Goal: Information Seeking & Learning: Understand process/instructions

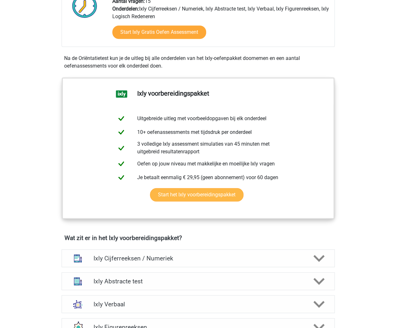
scroll to position [255, 0]
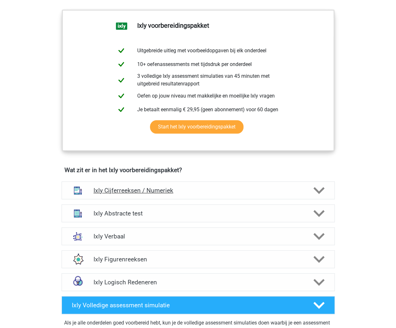
click at [154, 191] on h4 "Ixly Cijferreeksen / Numeriek" at bounding box center [198, 190] width 209 height 7
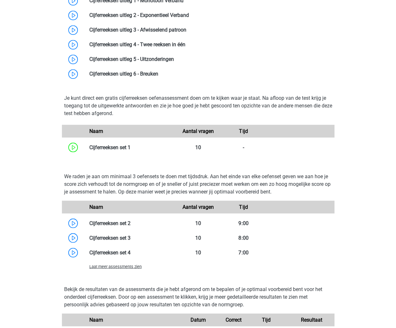
scroll to position [574, 0]
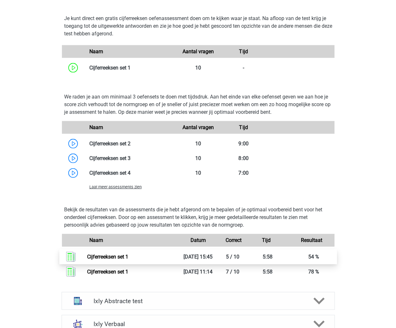
click at [128, 256] on link "Cijferreeksen set 1" at bounding box center [107, 257] width 41 height 6
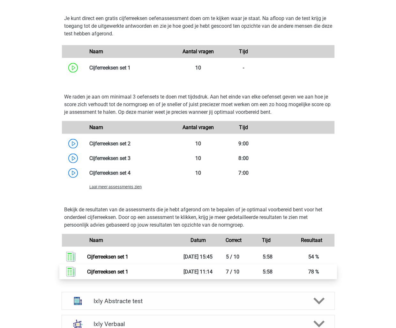
click at [128, 273] on link "Cijferreeksen set 1" at bounding box center [107, 272] width 41 height 6
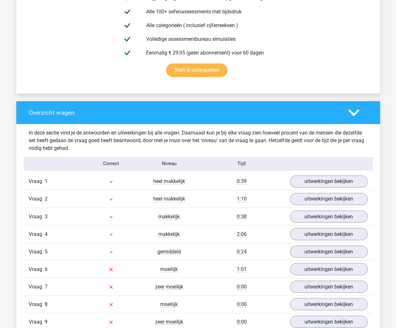
scroll to position [415, 0]
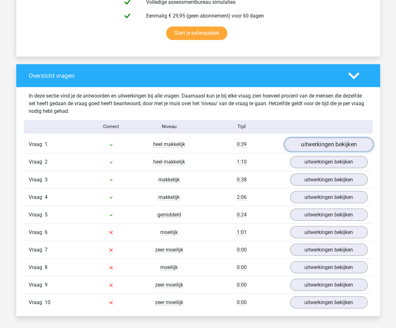
click at [322, 145] on link "uitwerkingen bekijken" at bounding box center [328, 145] width 89 height 14
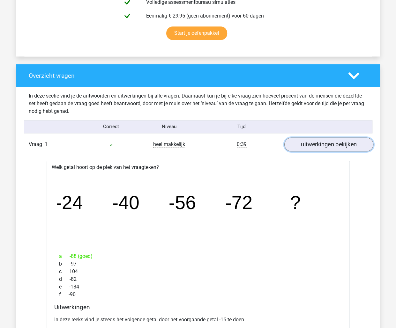
click at [298, 143] on link "uitwerkingen bekijken" at bounding box center [328, 145] width 89 height 14
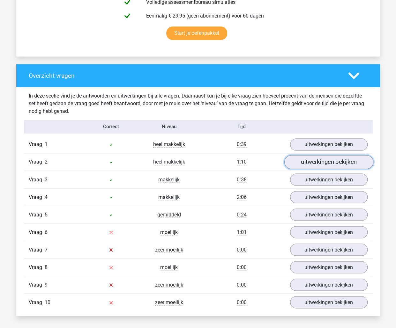
click at [305, 162] on link "uitwerkingen bekijken" at bounding box center [328, 162] width 89 height 14
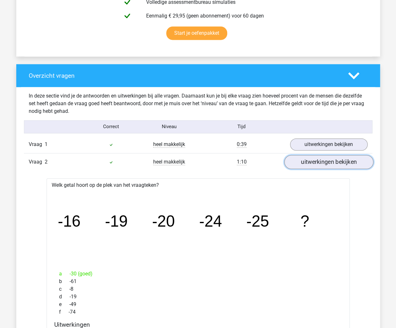
click at [313, 162] on link "uitwerkingen bekijken" at bounding box center [328, 162] width 89 height 14
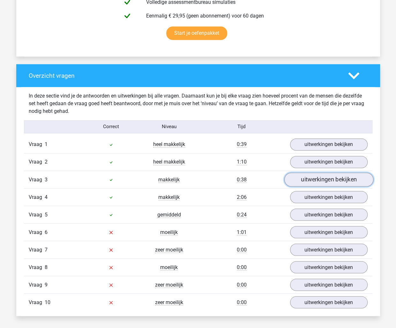
click at [314, 182] on link "uitwerkingen bekijken" at bounding box center [328, 180] width 89 height 14
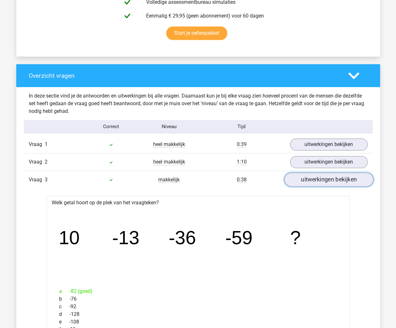
click at [317, 176] on link "uitwerkingen bekijken" at bounding box center [328, 180] width 89 height 14
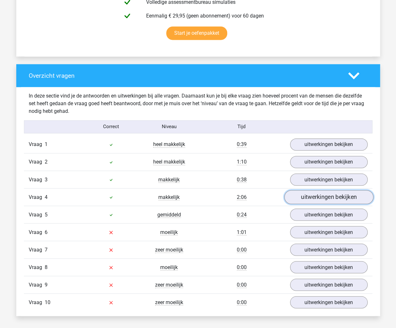
click at [313, 193] on link "uitwerkingen bekijken" at bounding box center [328, 197] width 89 height 14
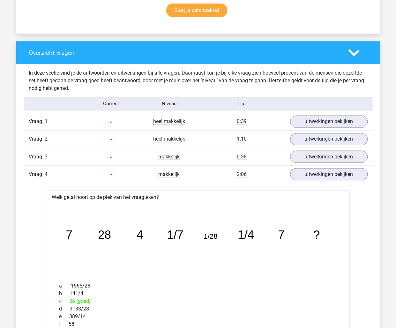
scroll to position [447, 0]
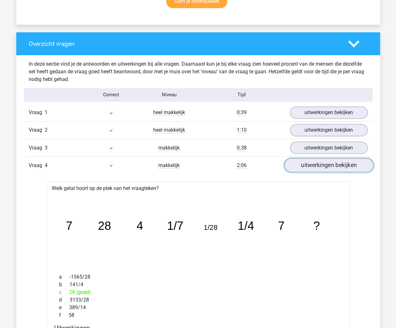
click at [318, 165] on link "uitwerkingen bekijken" at bounding box center [328, 165] width 89 height 14
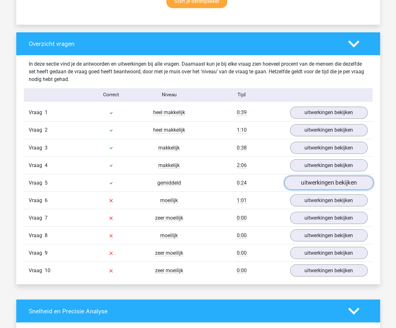
click at [305, 181] on link "uitwerkingen bekijken" at bounding box center [328, 183] width 89 height 14
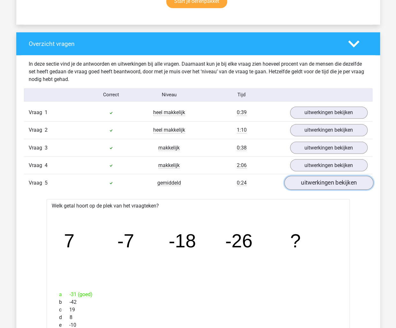
click at [326, 180] on link "uitwerkingen bekijken" at bounding box center [328, 183] width 89 height 14
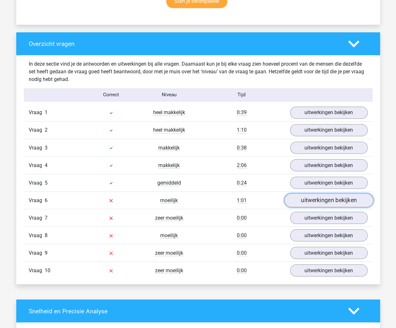
click at [325, 196] on link "uitwerkingen bekijken" at bounding box center [328, 200] width 89 height 14
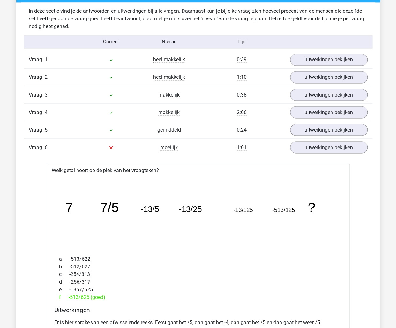
scroll to position [511, 0]
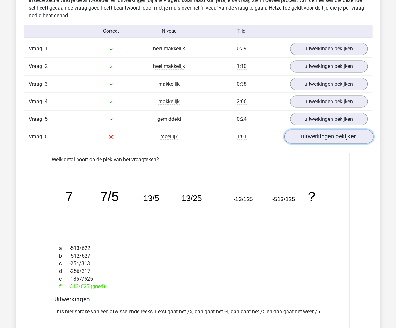
click at [325, 131] on link "uitwerkingen bekijken" at bounding box center [328, 137] width 89 height 14
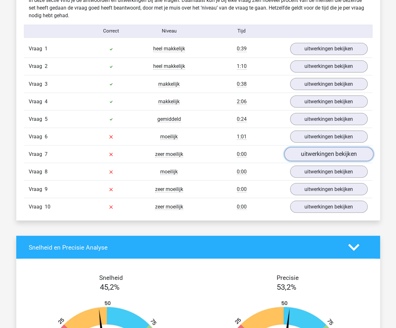
click at [320, 154] on link "uitwerkingen bekijken" at bounding box center [328, 154] width 89 height 14
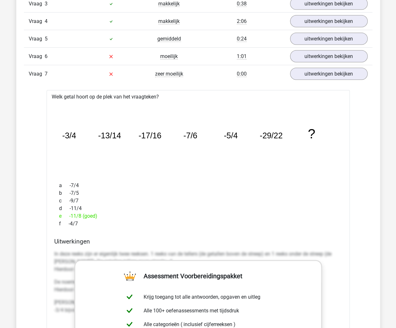
scroll to position [574, 0]
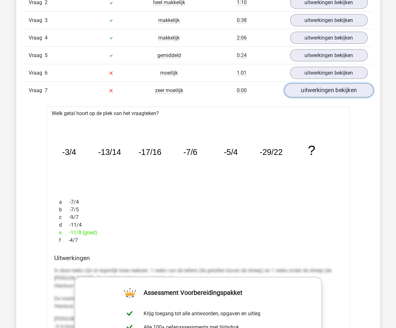
click at [303, 85] on link "uitwerkingen bekijken" at bounding box center [328, 90] width 89 height 14
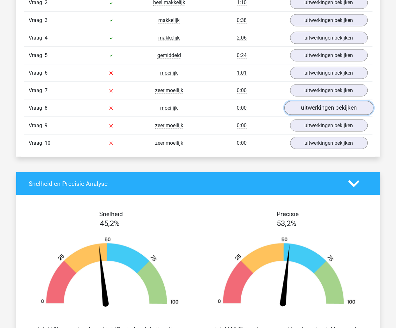
click at [312, 105] on link "uitwerkingen bekijken" at bounding box center [328, 108] width 89 height 14
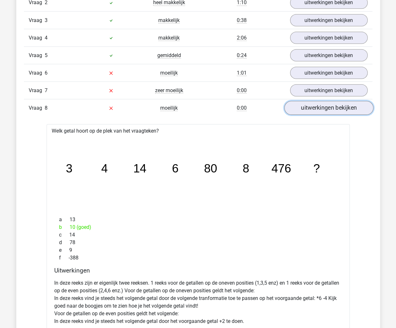
click at [304, 107] on link "uitwerkingen bekijken" at bounding box center [328, 108] width 89 height 14
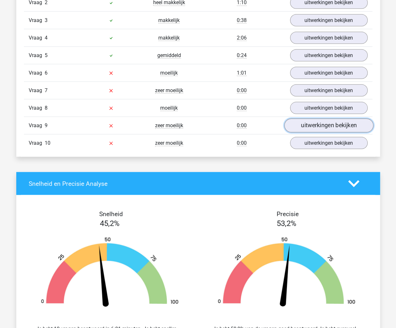
click at [322, 119] on link "uitwerkingen bekijken" at bounding box center [328, 125] width 89 height 14
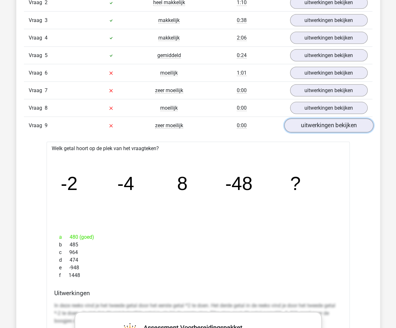
click at [319, 124] on link "uitwerkingen bekijken" at bounding box center [328, 125] width 89 height 14
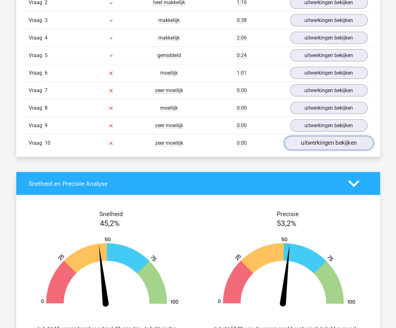
click at [321, 139] on link "uitwerkingen bekijken" at bounding box center [328, 143] width 89 height 14
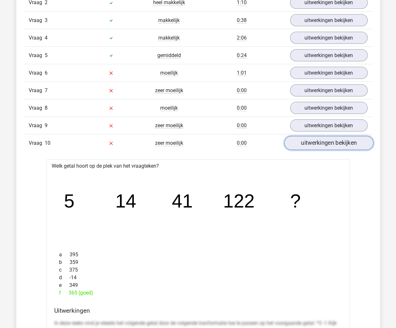
click at [325, 140] on link "uitwerkingen bekijken" at bounding box center [328, 143] width 89 height 14
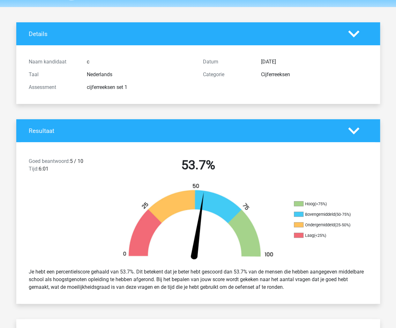
scroll to position [0, 0]
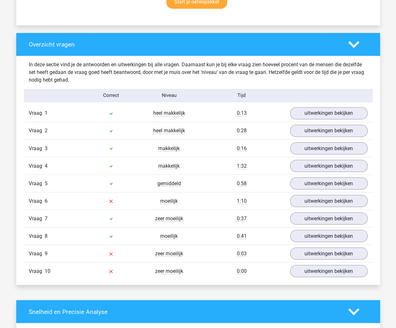
scroll to position [447, 0]
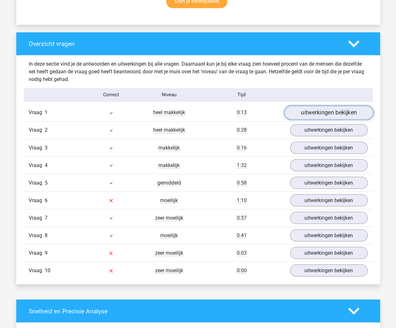
click at [335, 109] on link "uitwerkingen bekijken" at bounding box center [328, 113] width 89 height 14
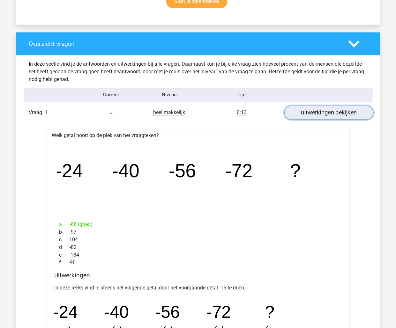
click at [354, 112] on link "uitwerkingen bekijken" at bounding box center [328, 113] width 89 height 14
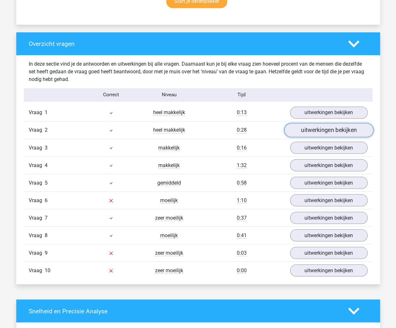
click at [327, 128] on link "uitwerkingen bekijken" at bounding box center [328, 130] width 89 height 14
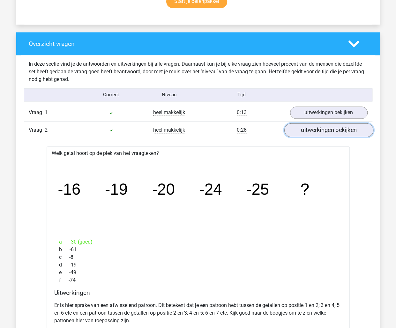
click at [319, 131] on link "uitwerkingen bekijken" at bounding box center [328, 130] width 89 height 14
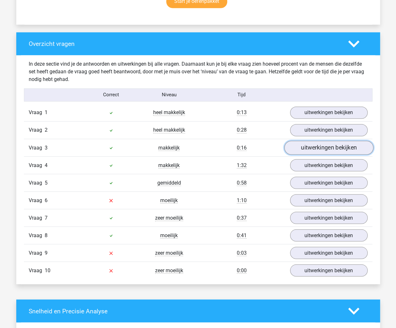
click at [317, 150] on link "uitwerkingen bekijken" at bounding box center [328, 148] width 89 height 14
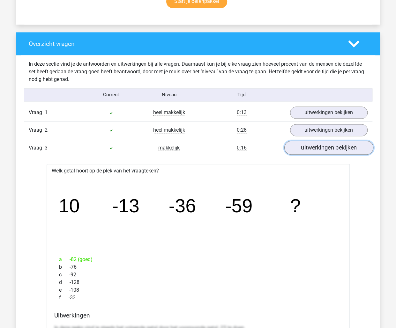
click at [322, 146] on link "uitwerkingen bekijken" at bounding box center [328, 148] width 89 height 14
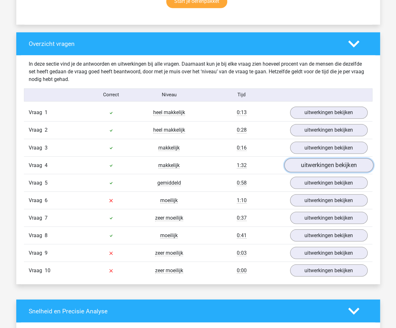
click at [320, 161] on link "uitwerkingen bekijken" at bounding box center [328, 165] width 89 height 14
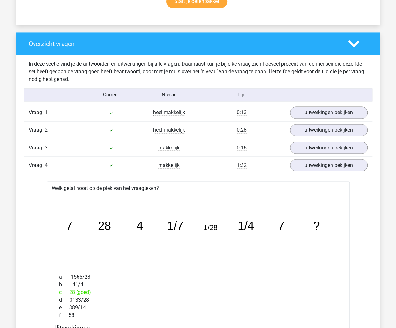
scroll to position [479, 0]
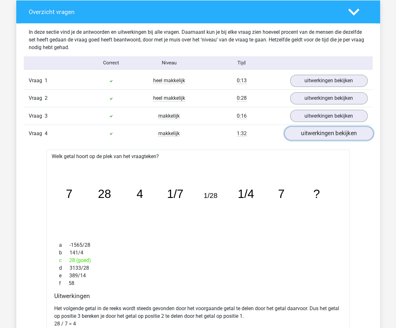
click at [313, 133] on link "uitwerkingen bekijken" at bounding box center [328, 133] width 89 height 14
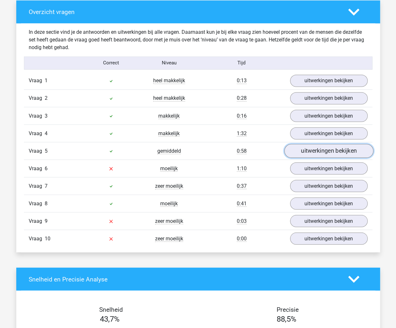
click at [327, 151] on link "uitwerkingen bekijken" at bounding box center [328, 151] width 89 height 14
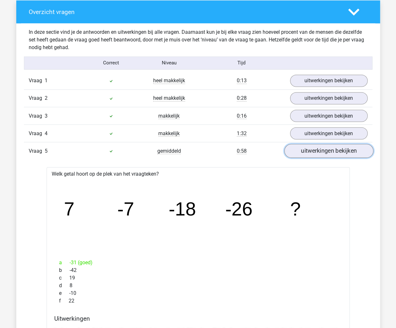
click at [339, 151] on link "uitwerkingen bekijken" at bounding box center [328, 151] width 89 height 14
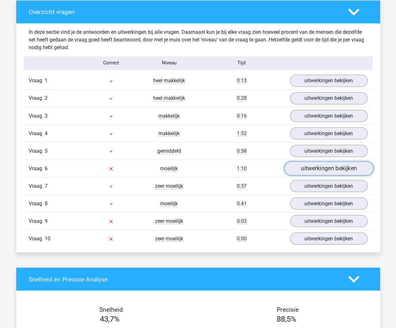
click at [336, 167] on link "uitwerkingen bekijken" at bounding box center [328, 168] width 89 height 14
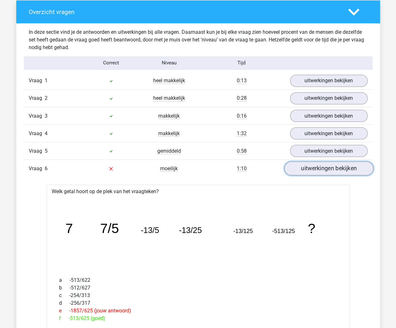
click at [307, 164] on link "uitwerkingen bekijken" at bounding box center [328, 168] width 89 height 14
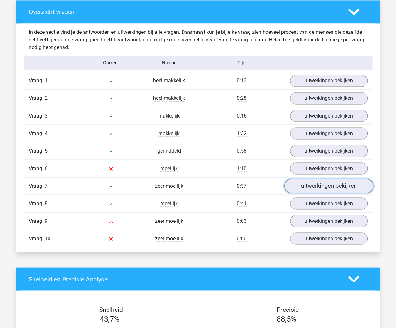
click at [340, 184] on link "uitwerkingen bekijken" at bounding box center [328, 186] width 89 height 14
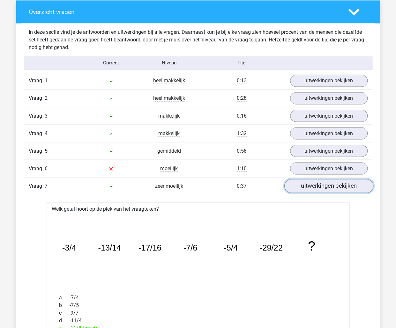
click at [341, 182] on link "uitwerkingen bekijken" at bounding box center [328, 186] width 89 height 14
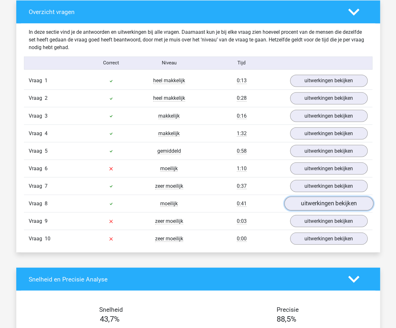
click at [308, 203] on link "uitwerkingen bekijken" at bounding box center [328, 204] width 89 height 14
